Goal: Check status

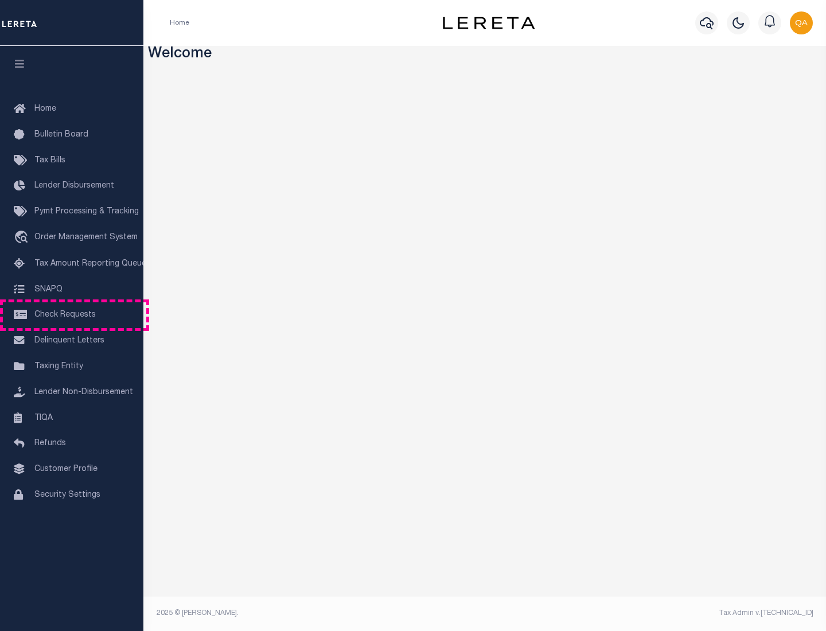
click at [72, 315] on span "Check Requests" at bounding box center [64, 315] width 61 height 8
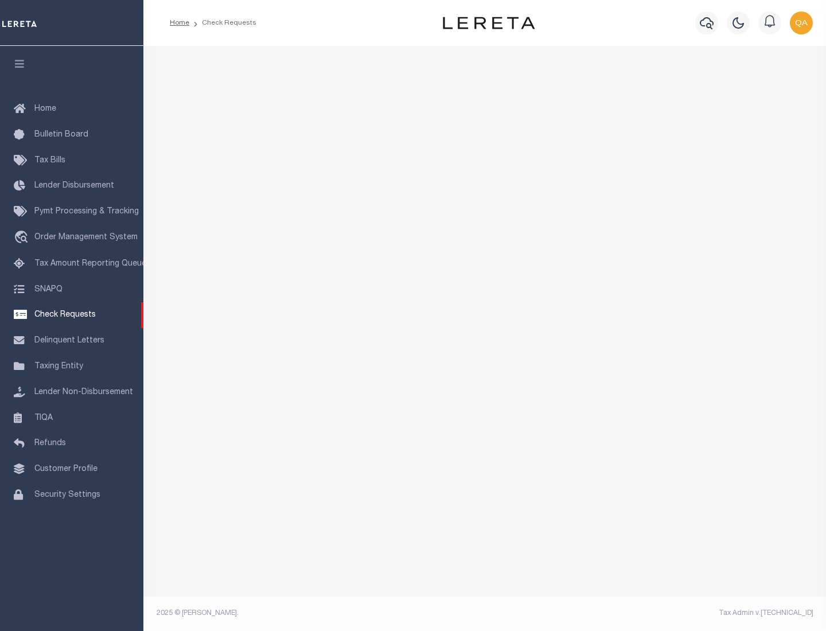
select select "50"
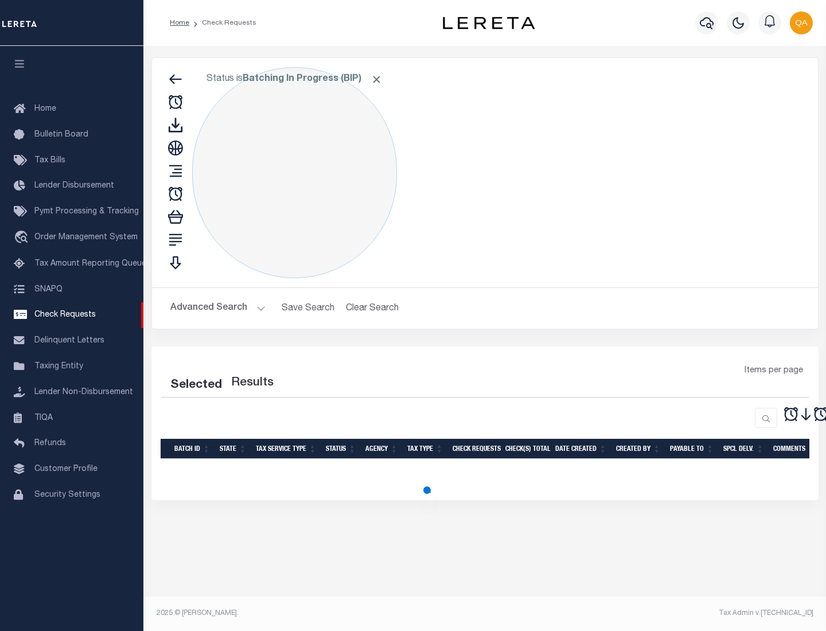
select select "50"
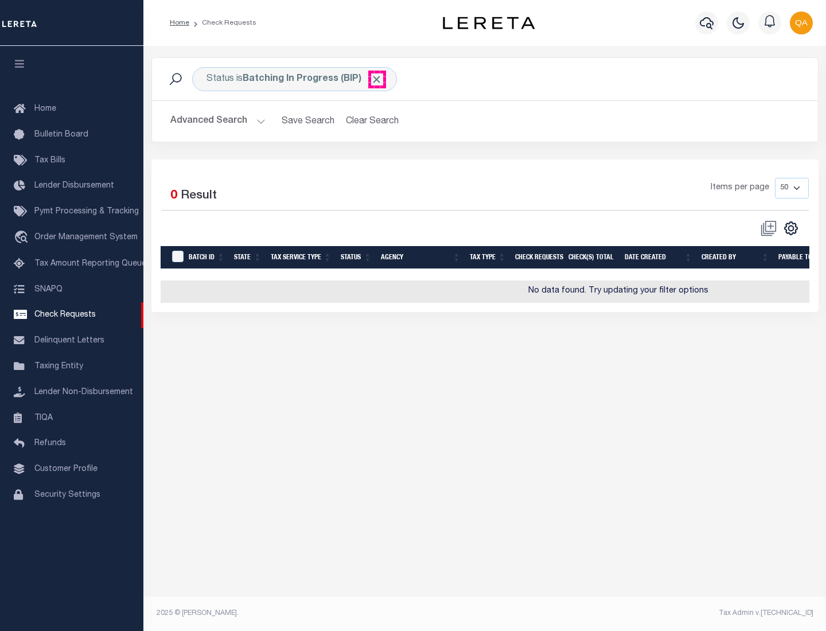
click at [377, 79] on span "Click to Remove" at bounding box center [376, 79] width 12 height 12
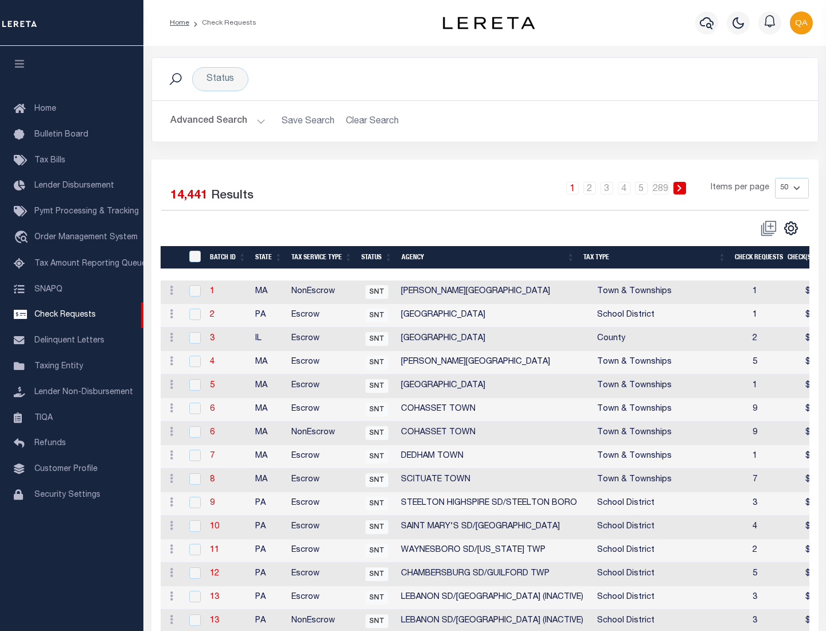
scroll to position [553, 0]
